Goal: Task Accomplishment & Management: Complete application form

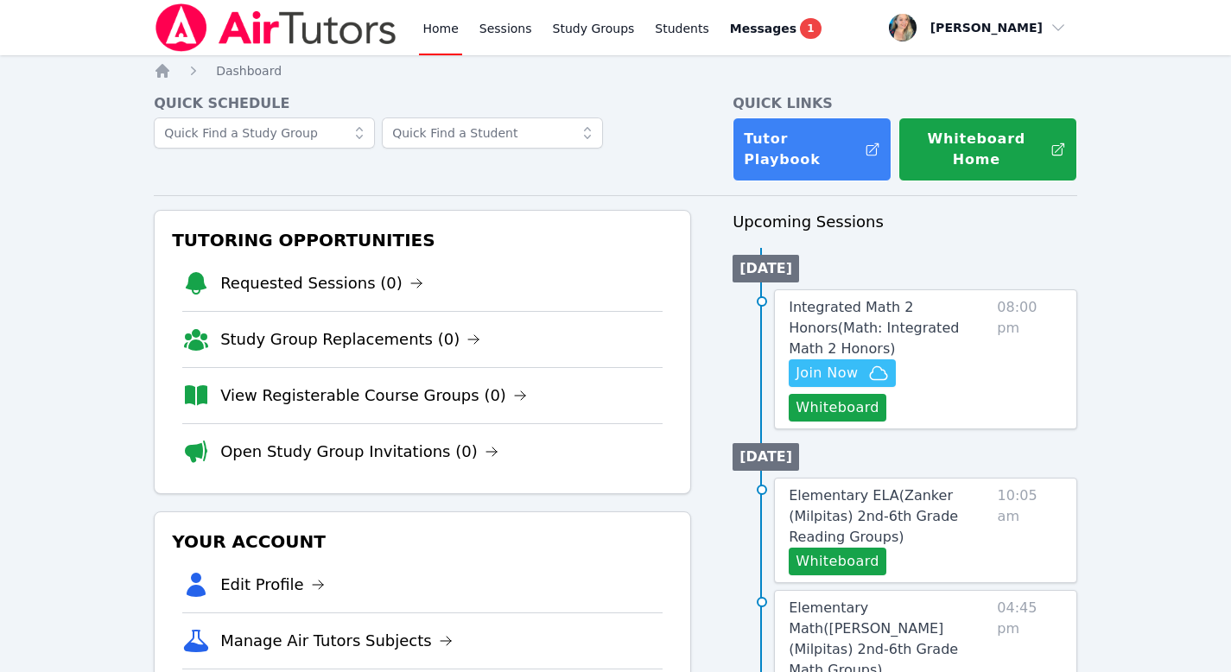
click at [439, 34] on link "Home" at bounding box center [440, 27] width 42 height 55
click at [848, 363] on span "Join Now" at bounding box center [827, 373] width 62 height 21
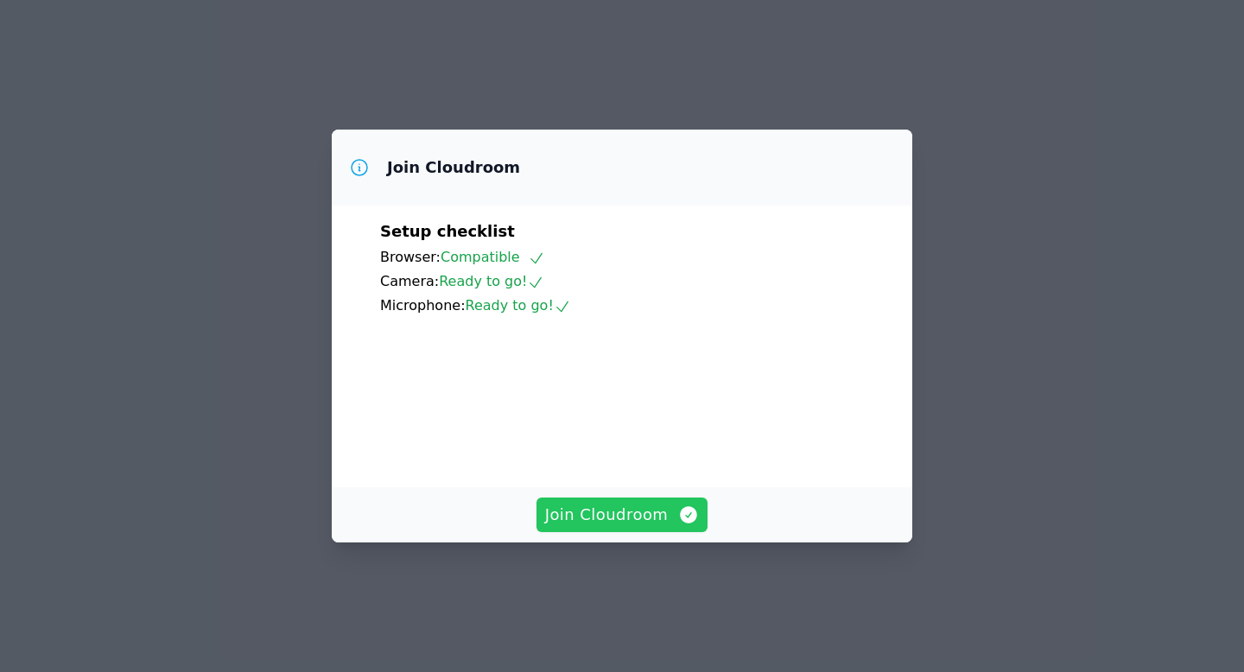
click at [617, 527] on span "Join Cloudroom" at bounding box center [622, 515] width 155 height 24
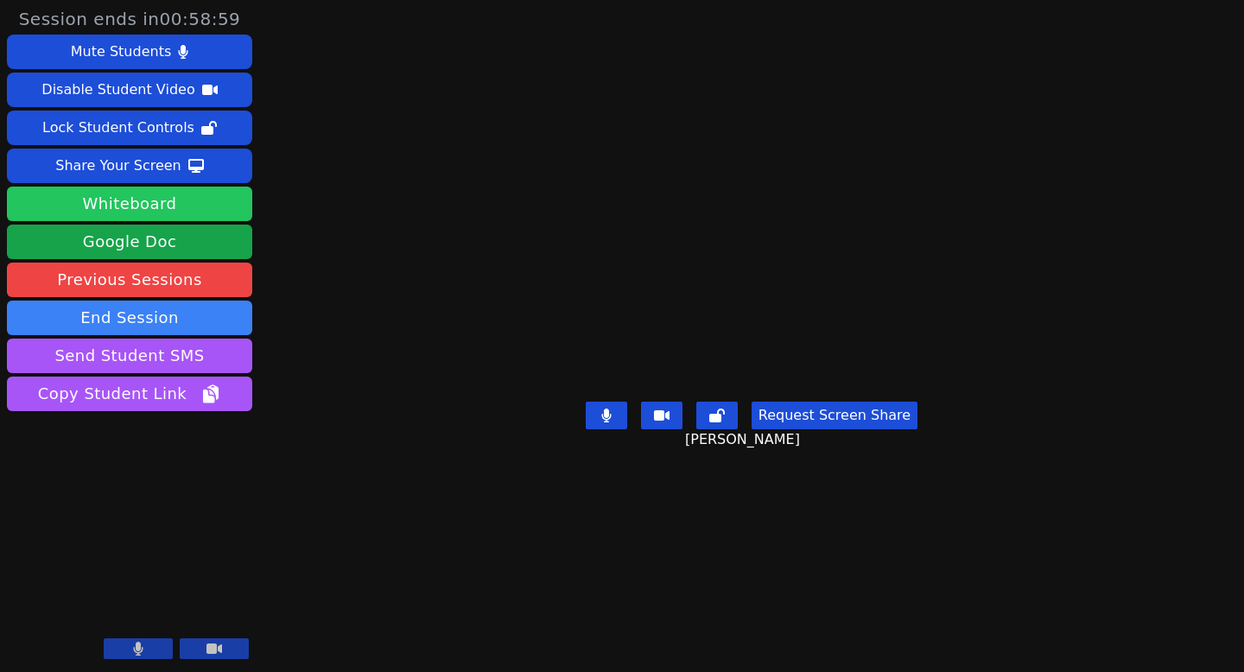
click at [143, 196] on button "Whiteboard" at bounding box center [129, 204] width 245 height 35
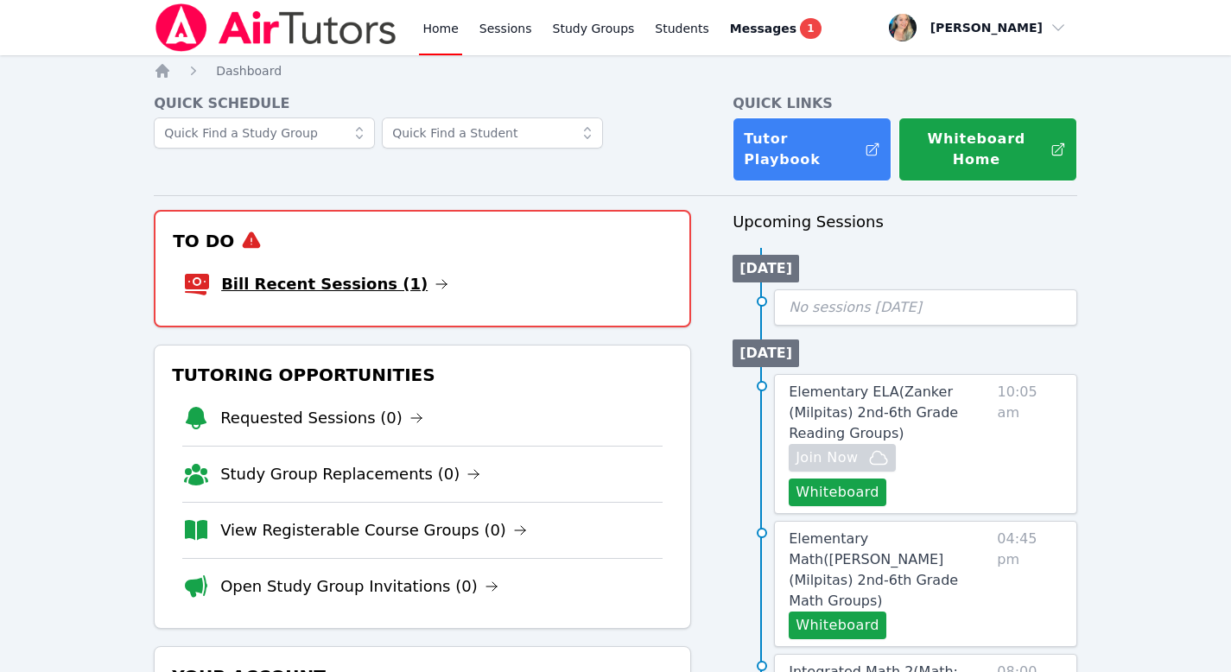
click at [388, 272] on link "Bill Recent Sessions (1)" at bounding box center [334, 284] width 227 height 24
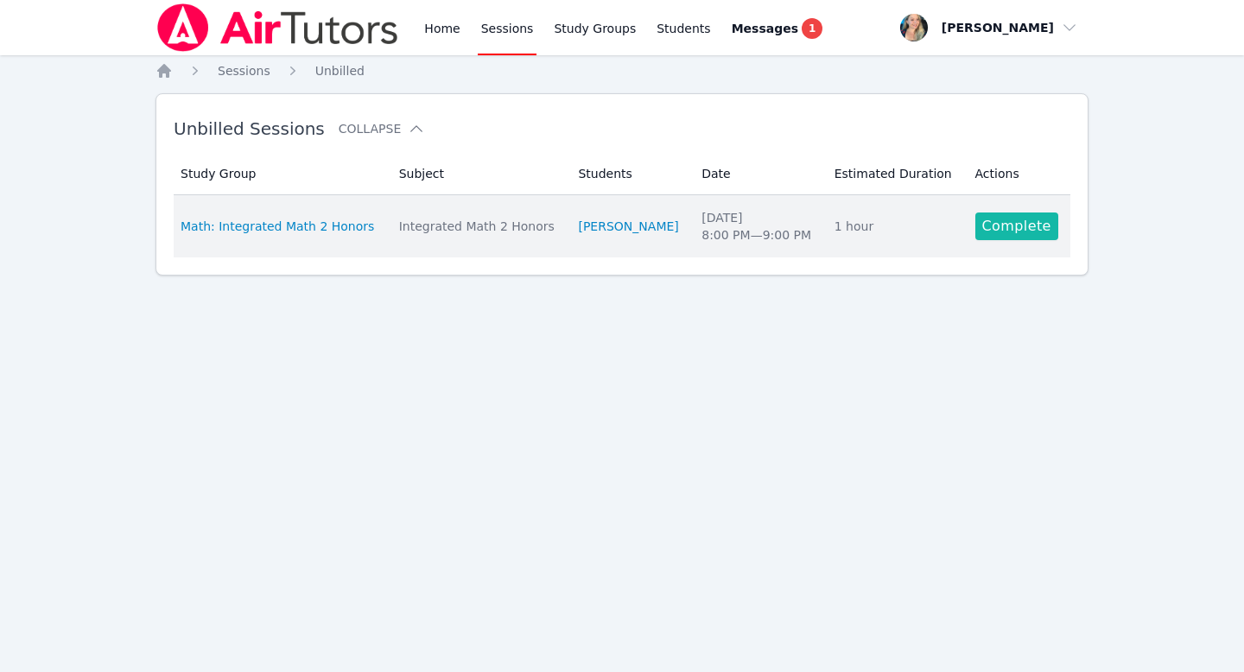
click at [1008, 221] on link "Complete" at bounding box center [1016, 227] width 83 height 28
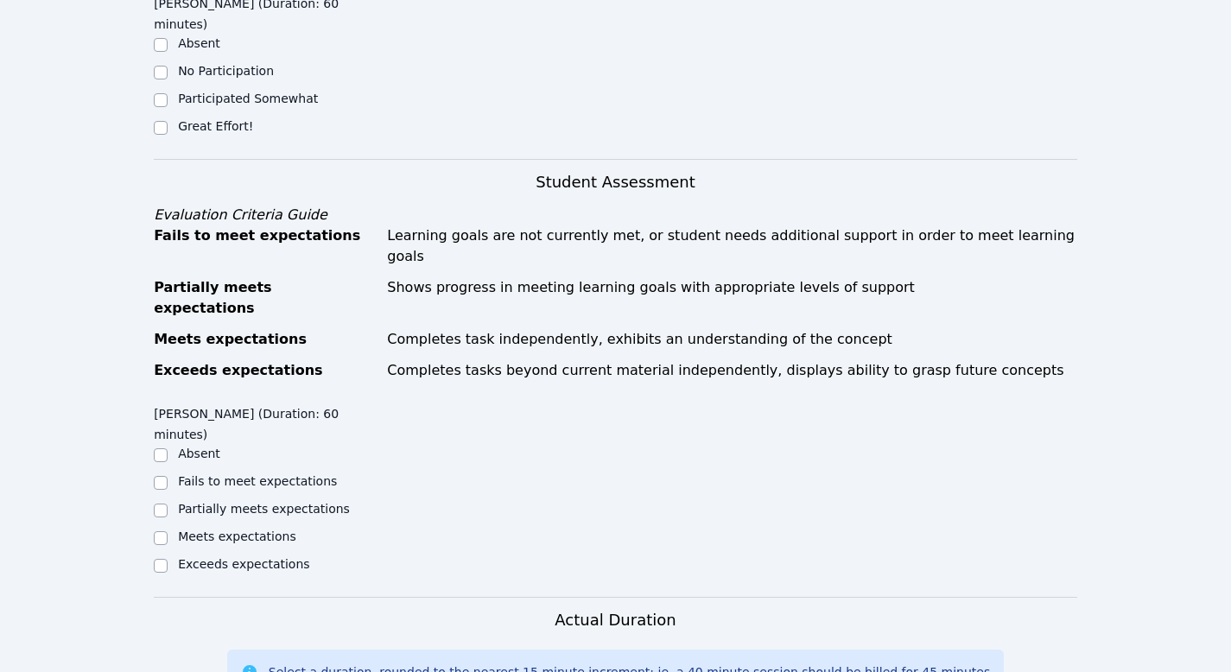
scroll to position [556, 0]
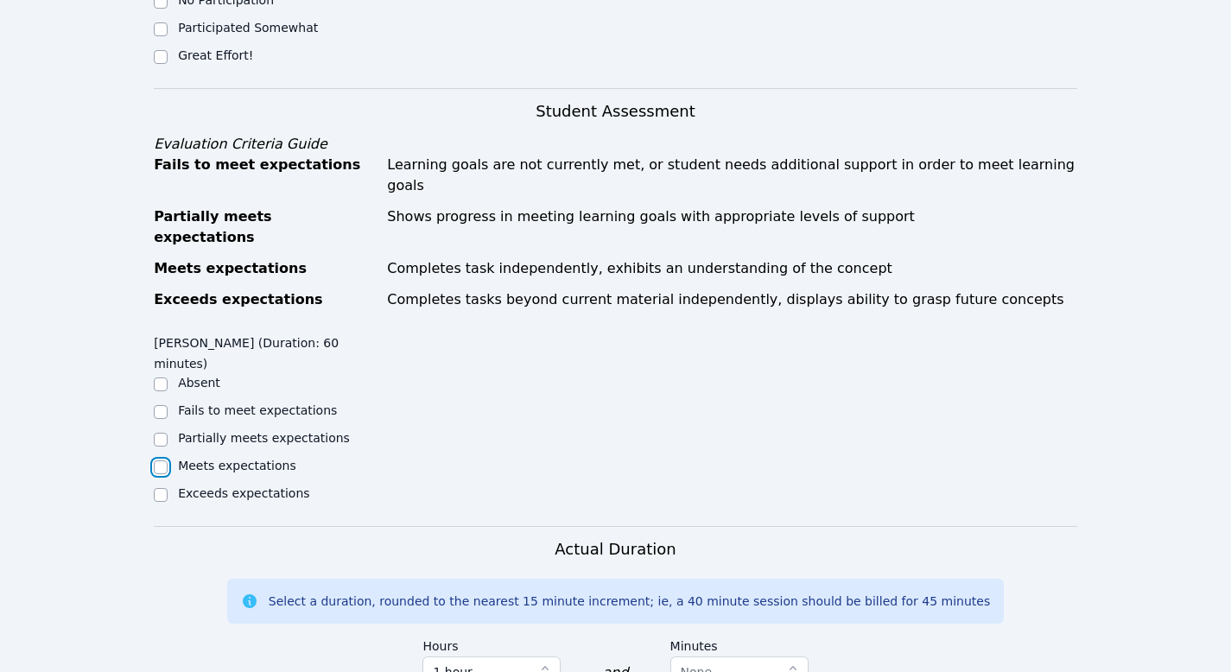
click at [160, 460] on input "Meets expectations" at bounding box center [161, 467] width 14 height 14
checkbox input "true"
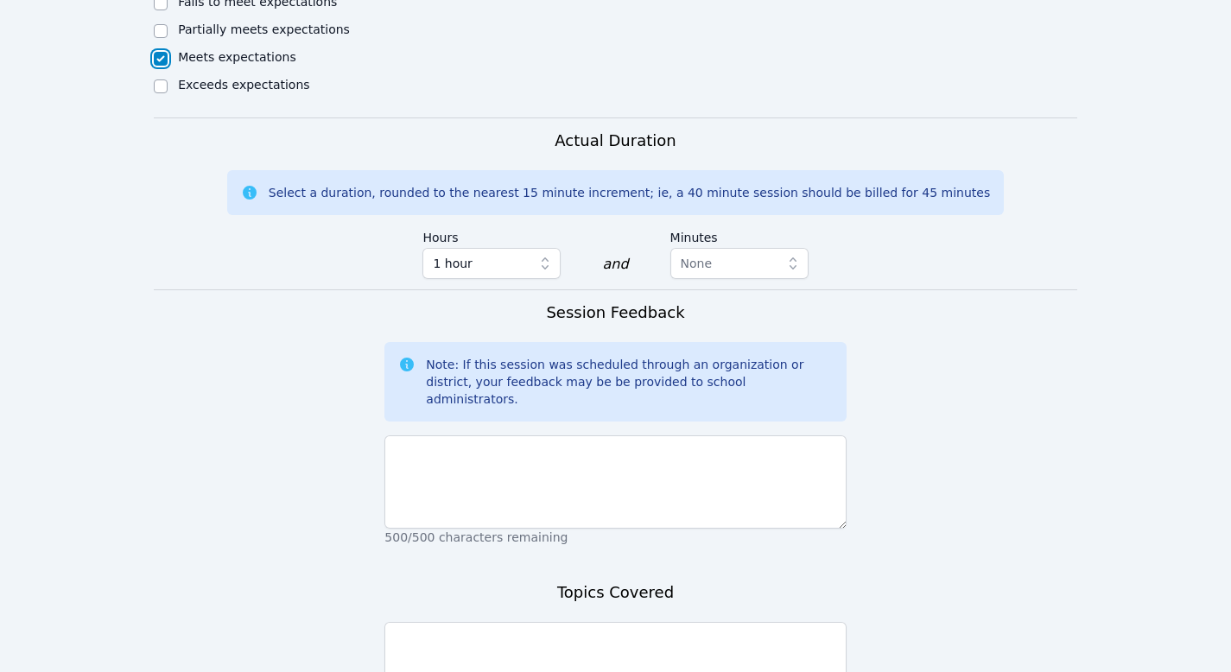
scroll to position [970, 0]
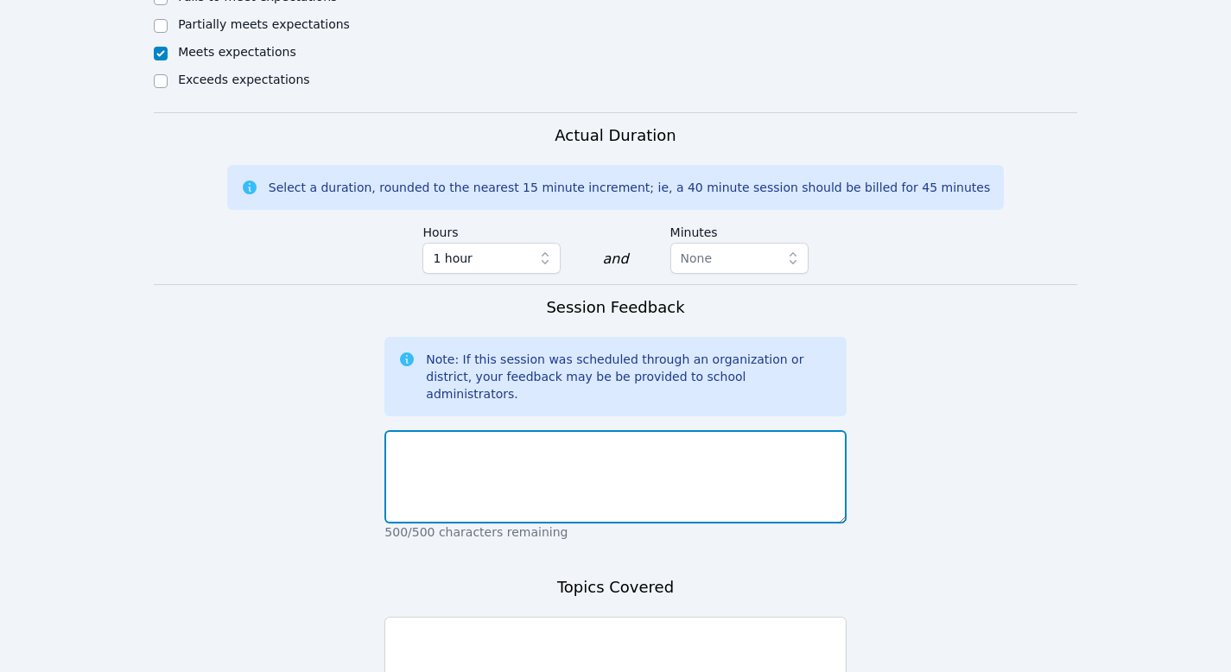
click at [500, 430] on textarea at bounding box center [614, 476] width 461 height 93
type textarea "H"
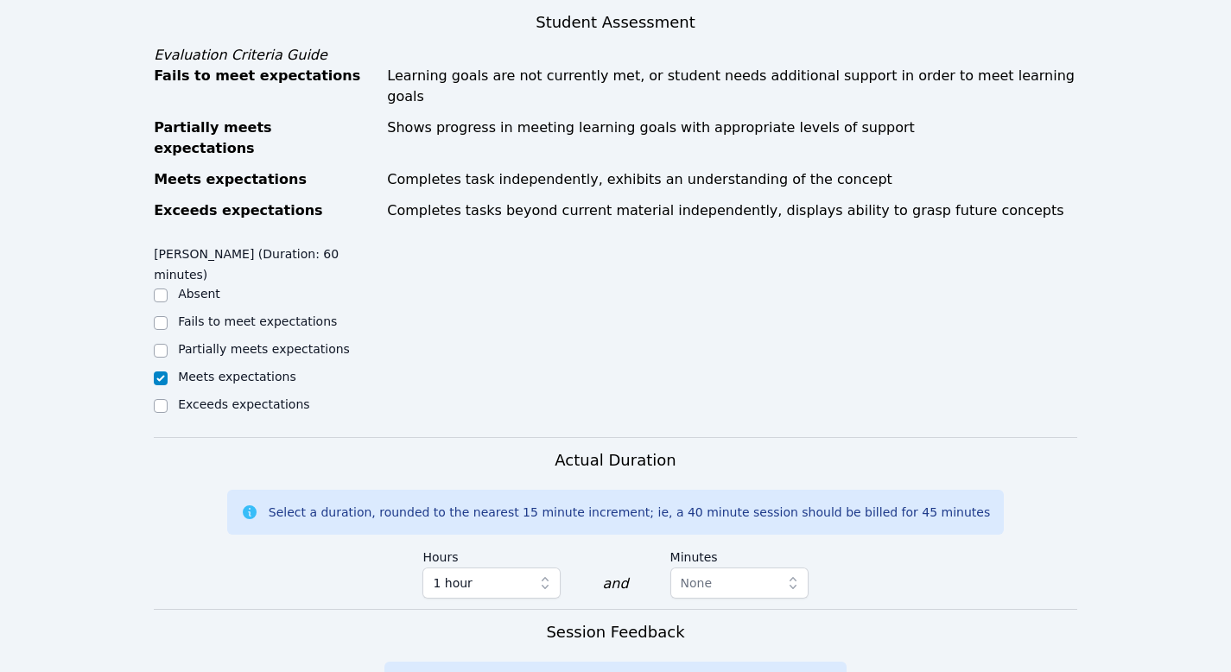
scroll to position [644, 0]
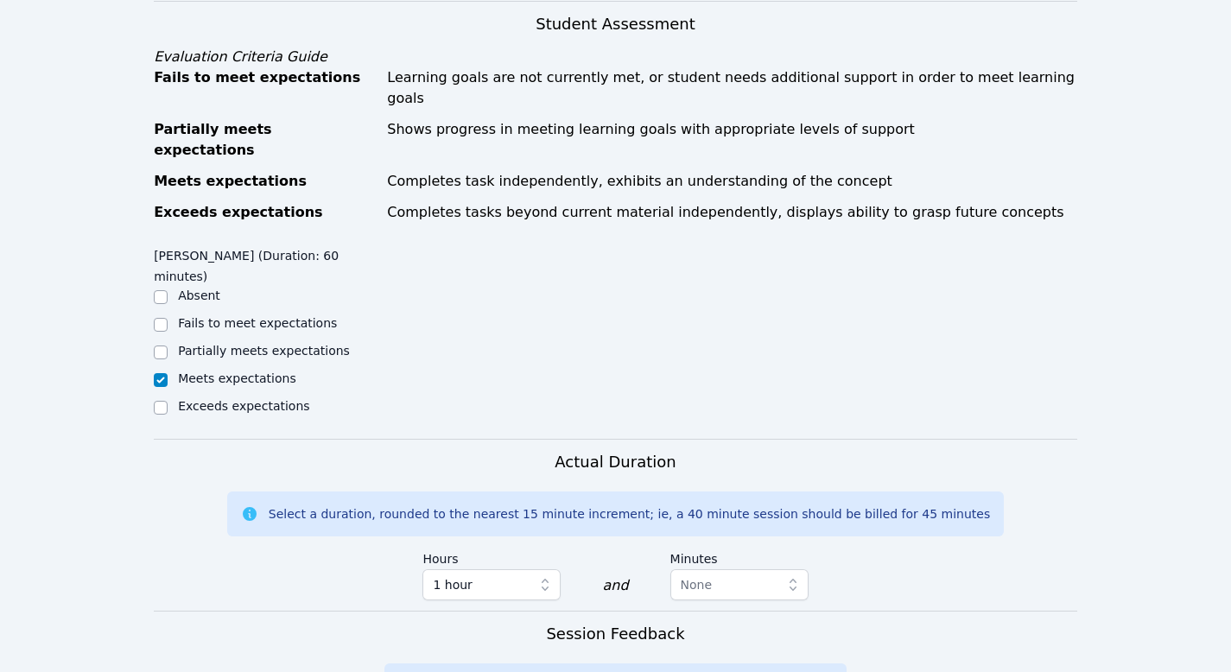
type textarea "In this lesson [PERSON_NAME] did a great job finding the AOS, y-intercept"
click at [245, 344] on label "Partially meets expectations" at bounding box center [264, 351] width 172 height 14
click at [168, 346] on input "Partially meets expectations" at bounding box center [161, 353] width 14 height 14
checkbox input "true"
checkbox input "false"
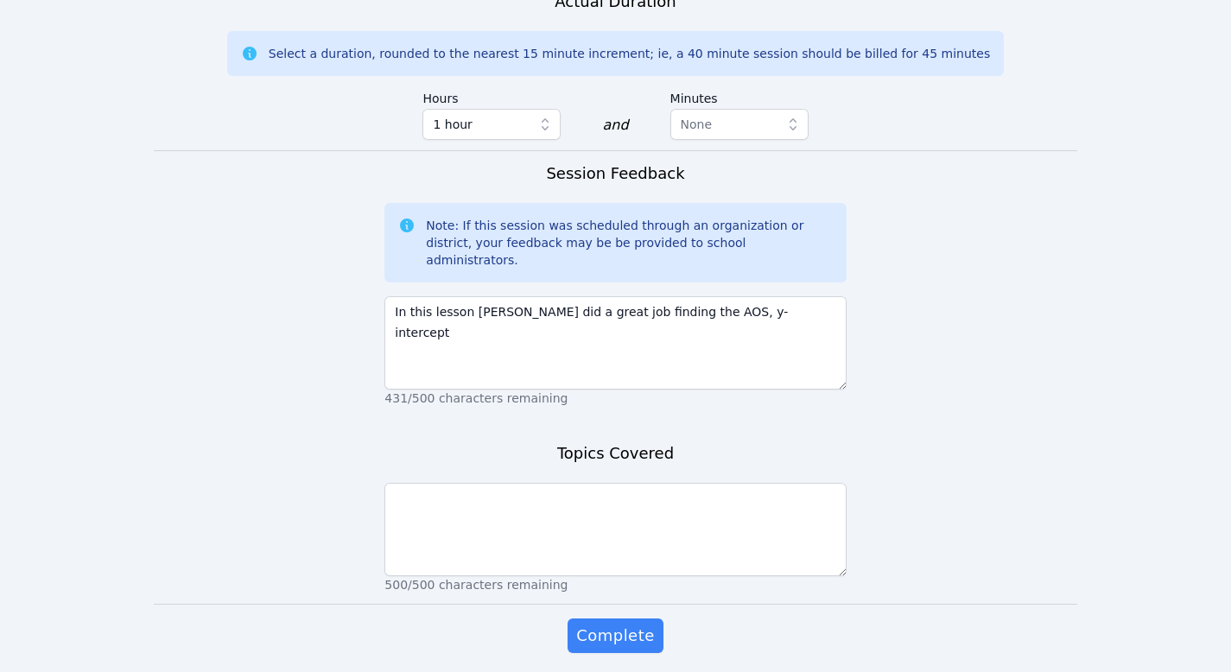
scroll to position [1101, 0]
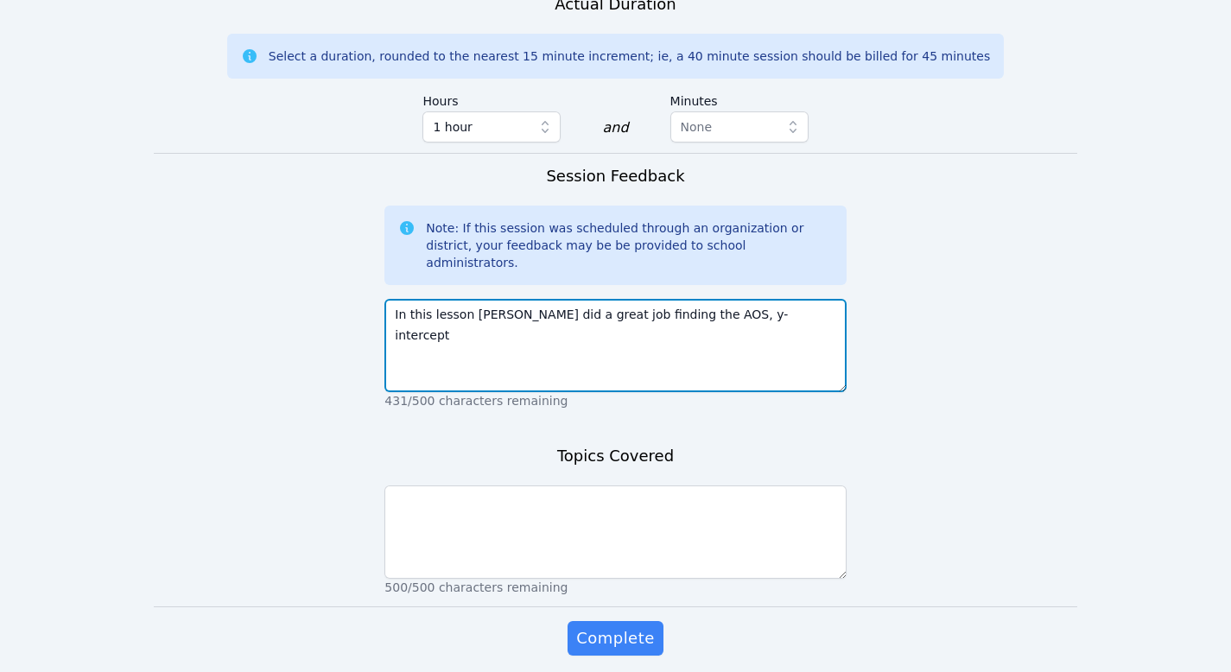
click at [792, 299] on textarea "In this lesson Giuliana did a great job finding the AOS, y-intercept" at bounding box center [614, 345] width 461 height 93
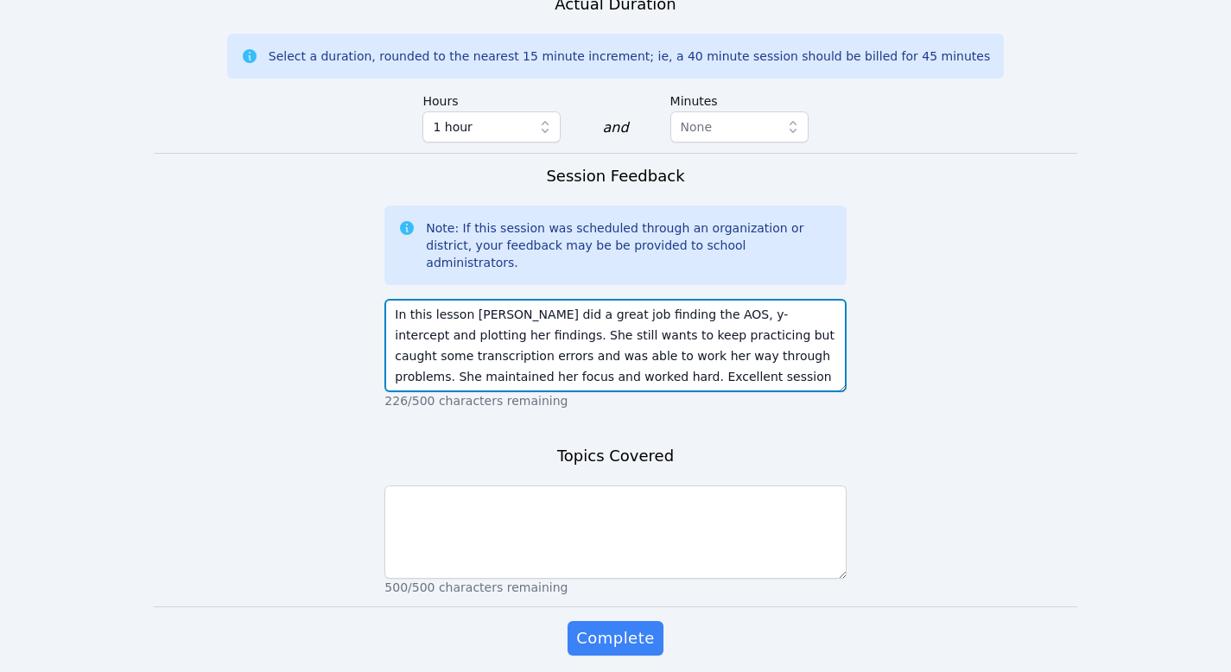
click at [448, 317] on textarea "In this lesson Giuliana did a great job finding the AOS, y-intercept and plotti…" at bounding box center [614, 345] width 461 height 93
click at [503, 324] on textarea "In this lesson Giuliana did a great job finding the AOS, y-intercept and plotti…" at bounding box center [614, 345] width 461 height 93
type textarea "In this lesson Giuliana did a great job finding the AOS, y-intercept and plotti…"
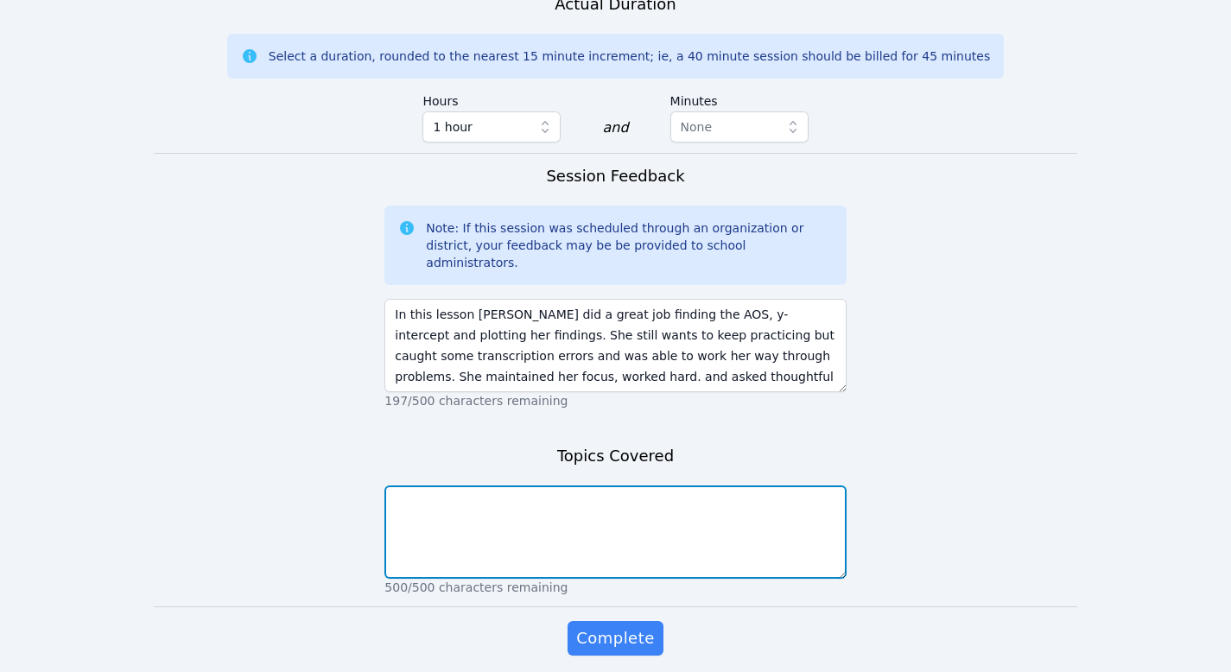
click at [483, 485] on textarea at bounding box center [614, 531] width 461 height 93
click at [565, 485] on textarea at bounding box center [614, 531] width 461 height 93
type textarea "graphing quadratic formula in standard form"
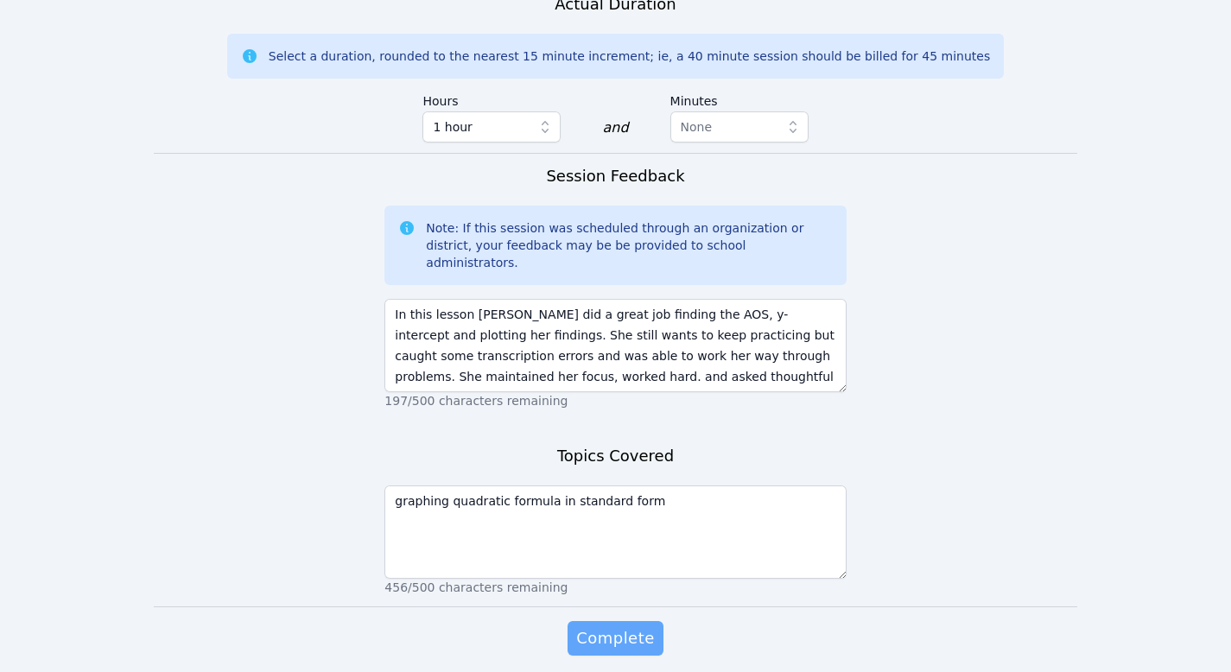
click at [641, 626] on span "Complete" at bounding box center [615, 638] width 78 height 24
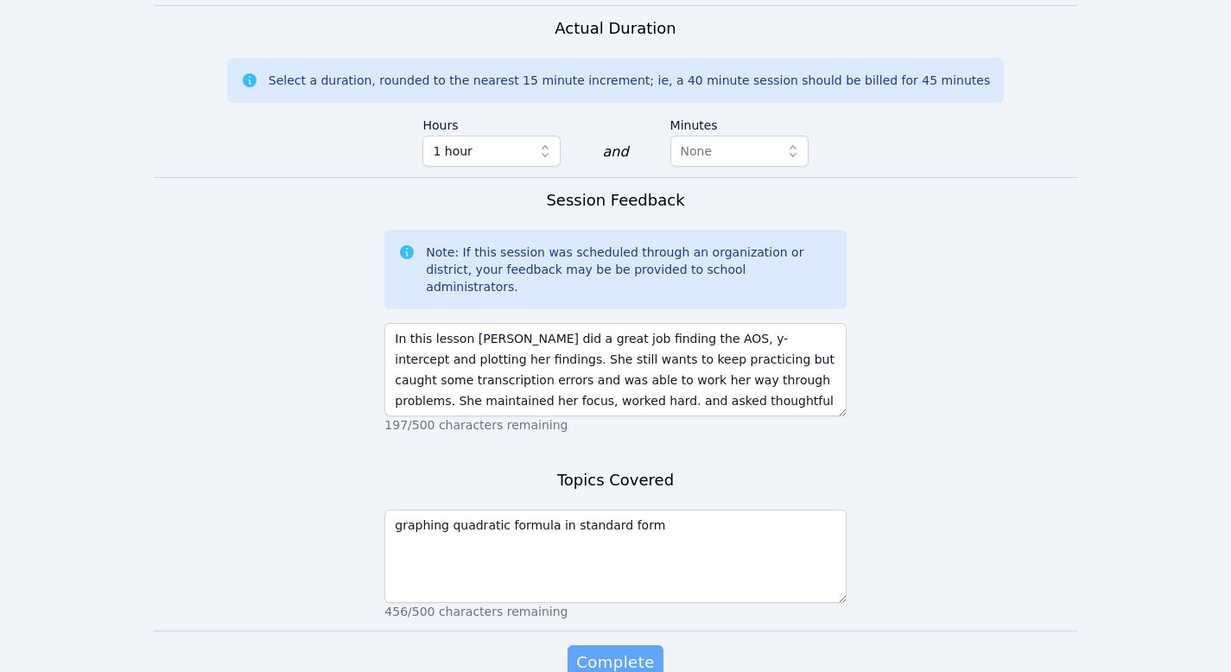
scroll to position [1126, 0]
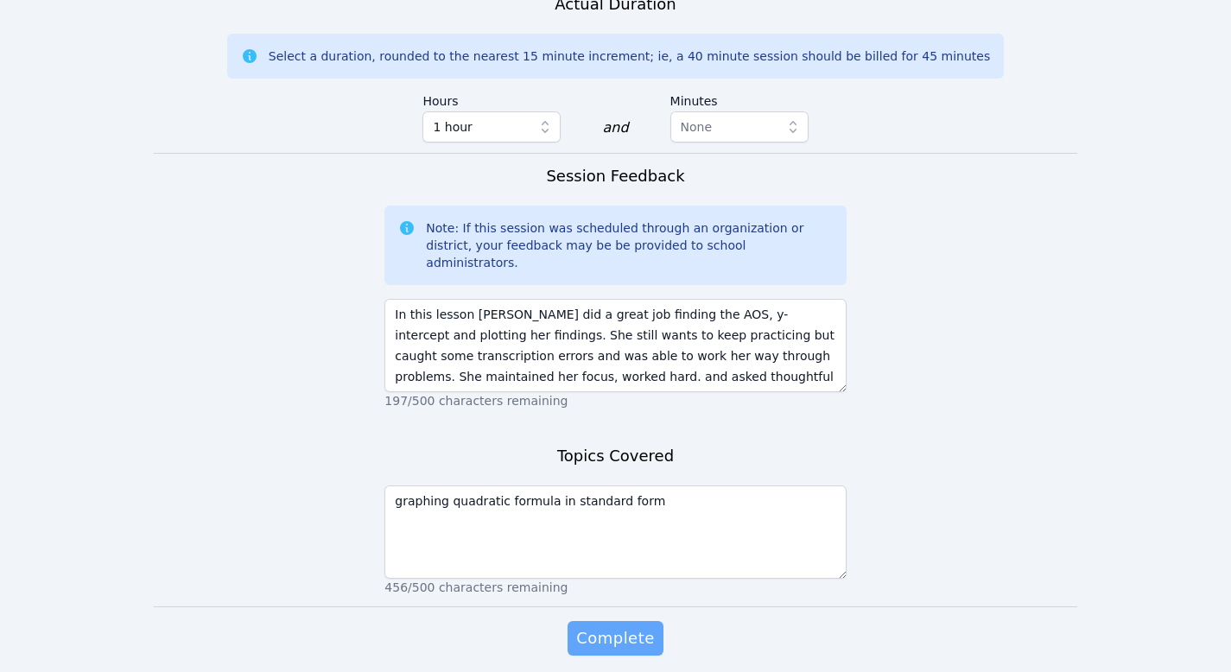
click at [638, 626] on span "Complete" at bounding box center [615, 638] width 78 height 24
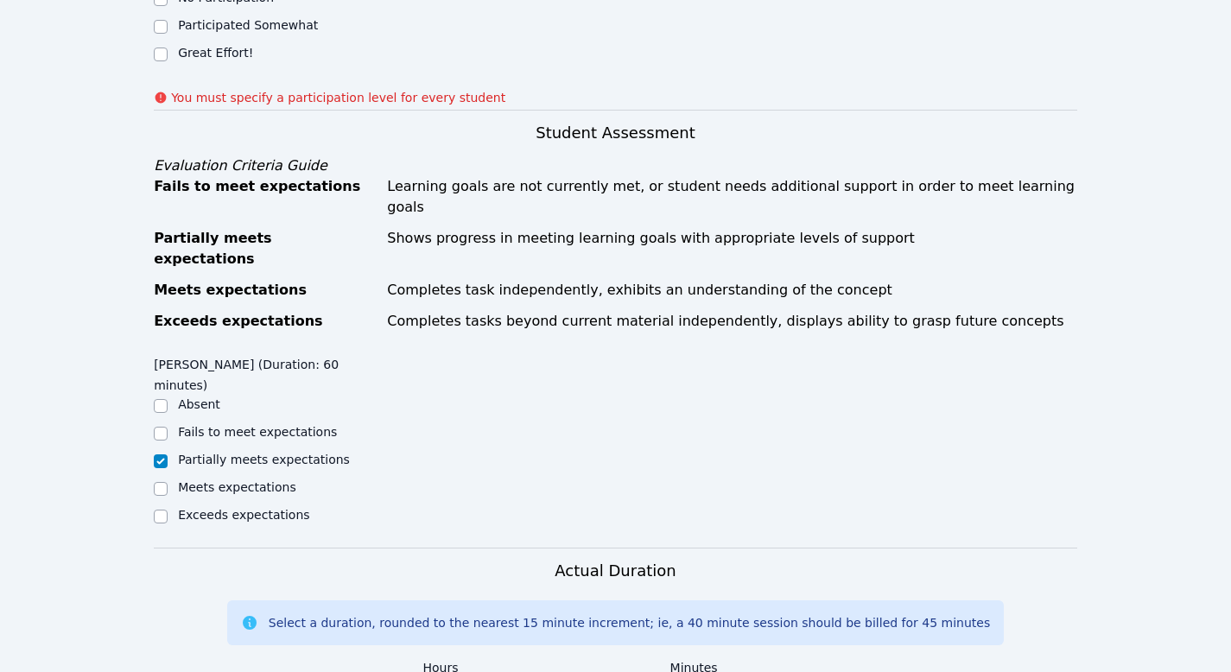
scroll to position [376, 0]
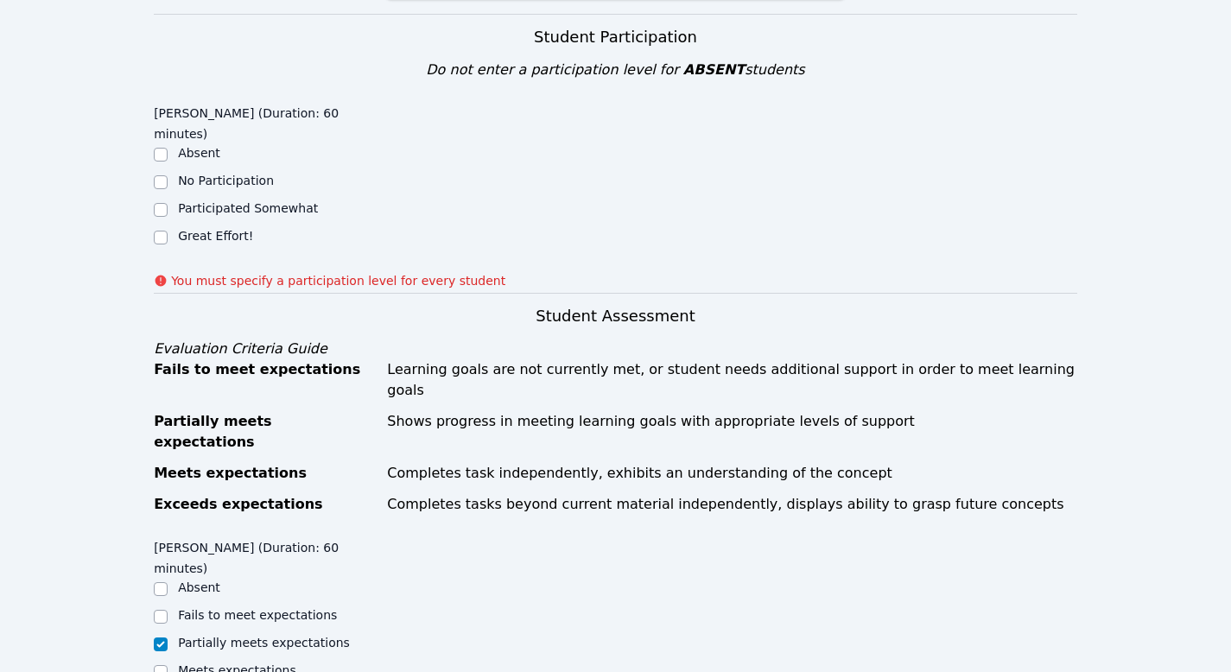
click at [206, 238] on label "Great Effort!" at bounding box center [215, 236] width 75 height 14
click at [168, 238] on input "Great Effort!" at bounding box center [161, 238] width 14 height 14
checkbox input "true"
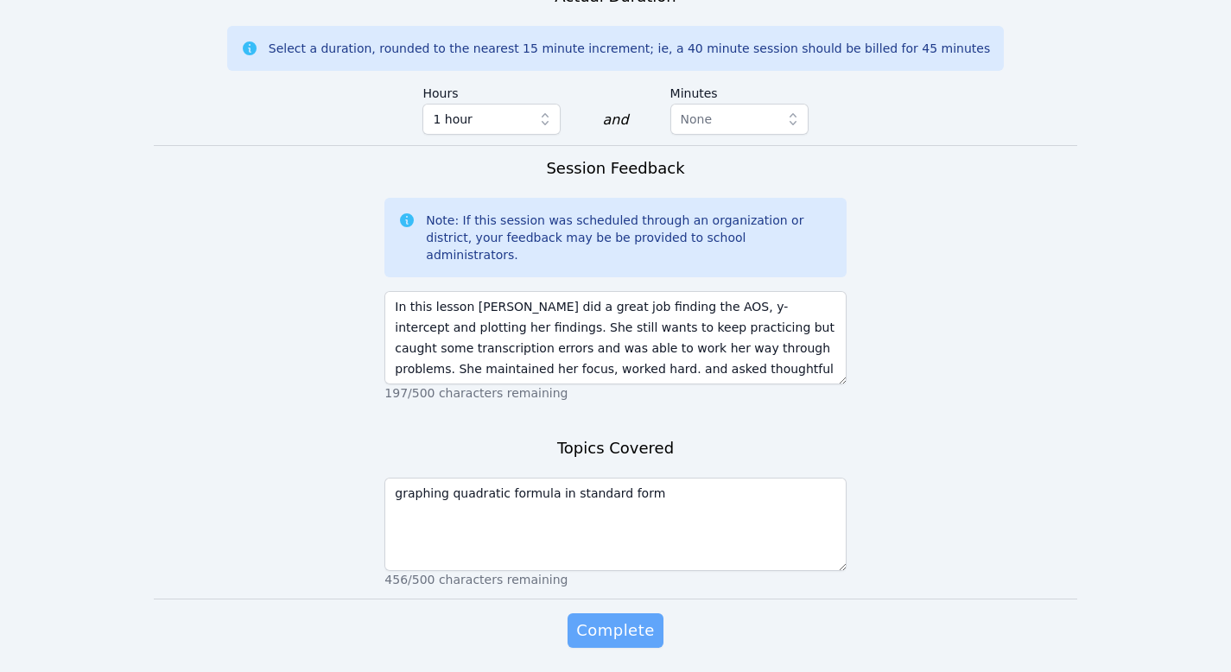
click at [620, 619] on span "Complete" at bounding box center [615, 631] width 78 height 24
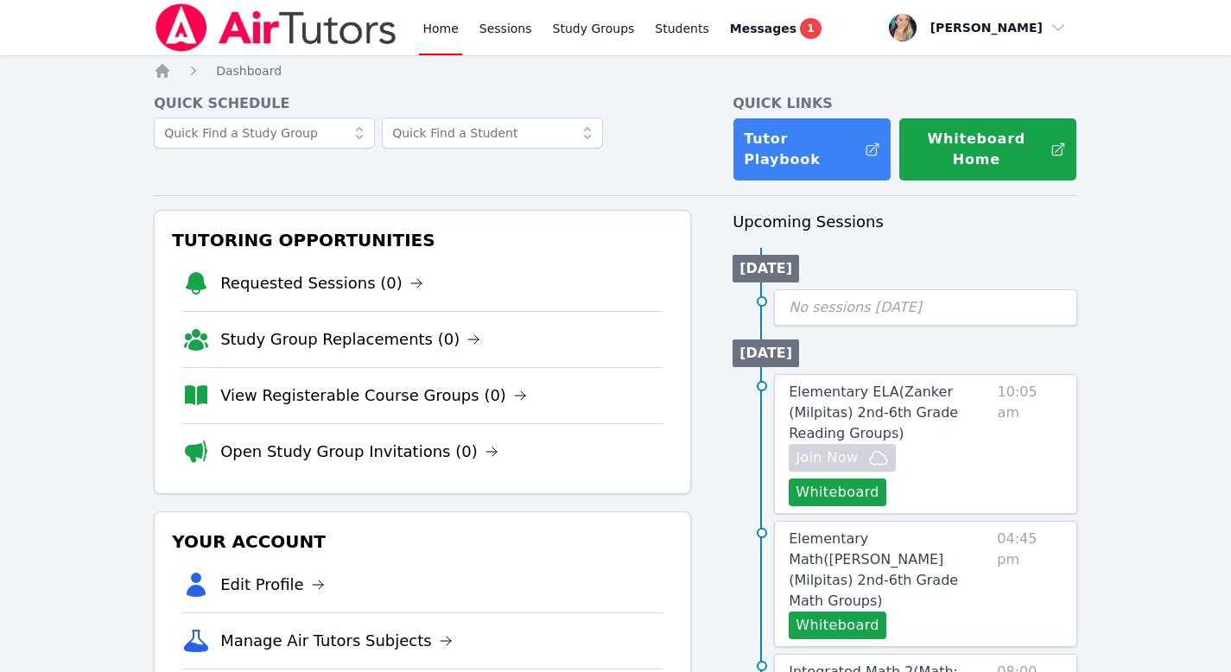
click at [436, 28] on link "Home" at bounding box center [440, 27] width 42 height 55
click at [441, 21] on link "Home" at bounding box center [440, 27] width 42 height 55
